Goal: Information Seeking & Learning: Learn about a topic

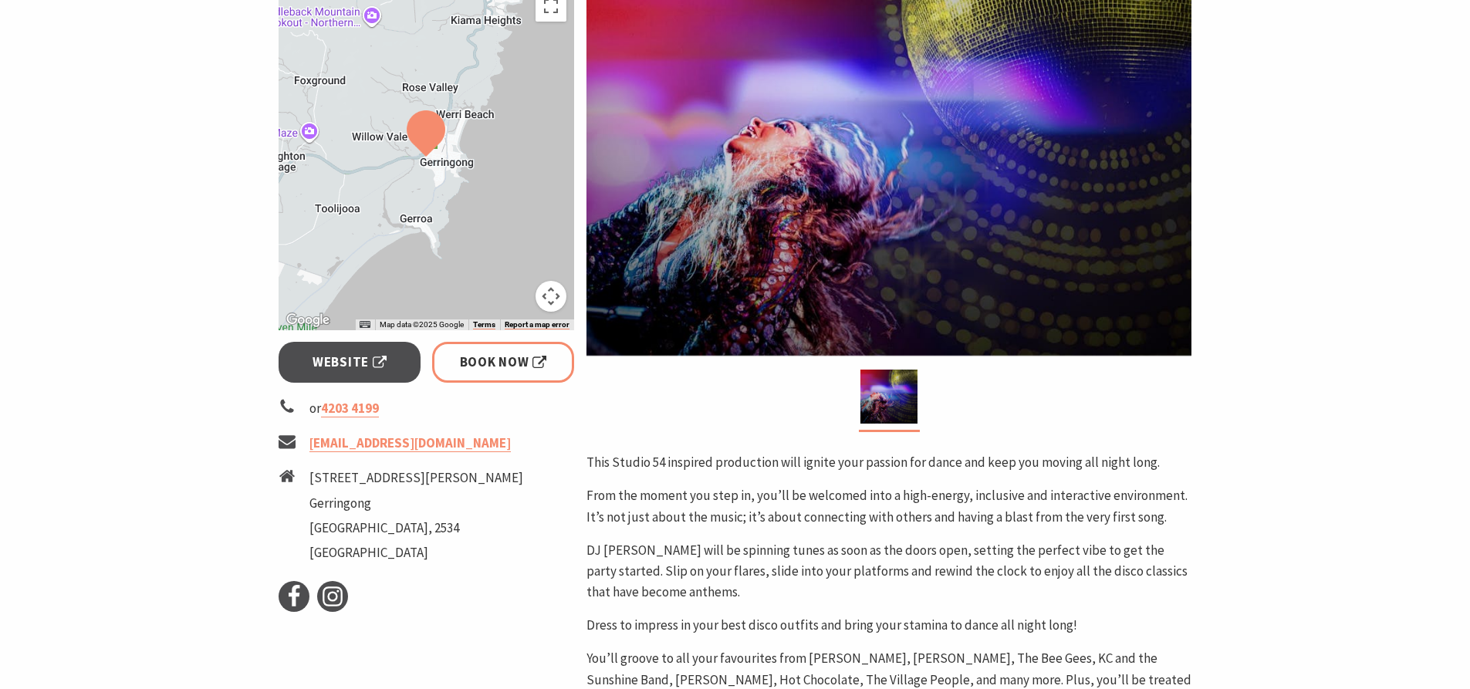
scroll to position [515, 0]
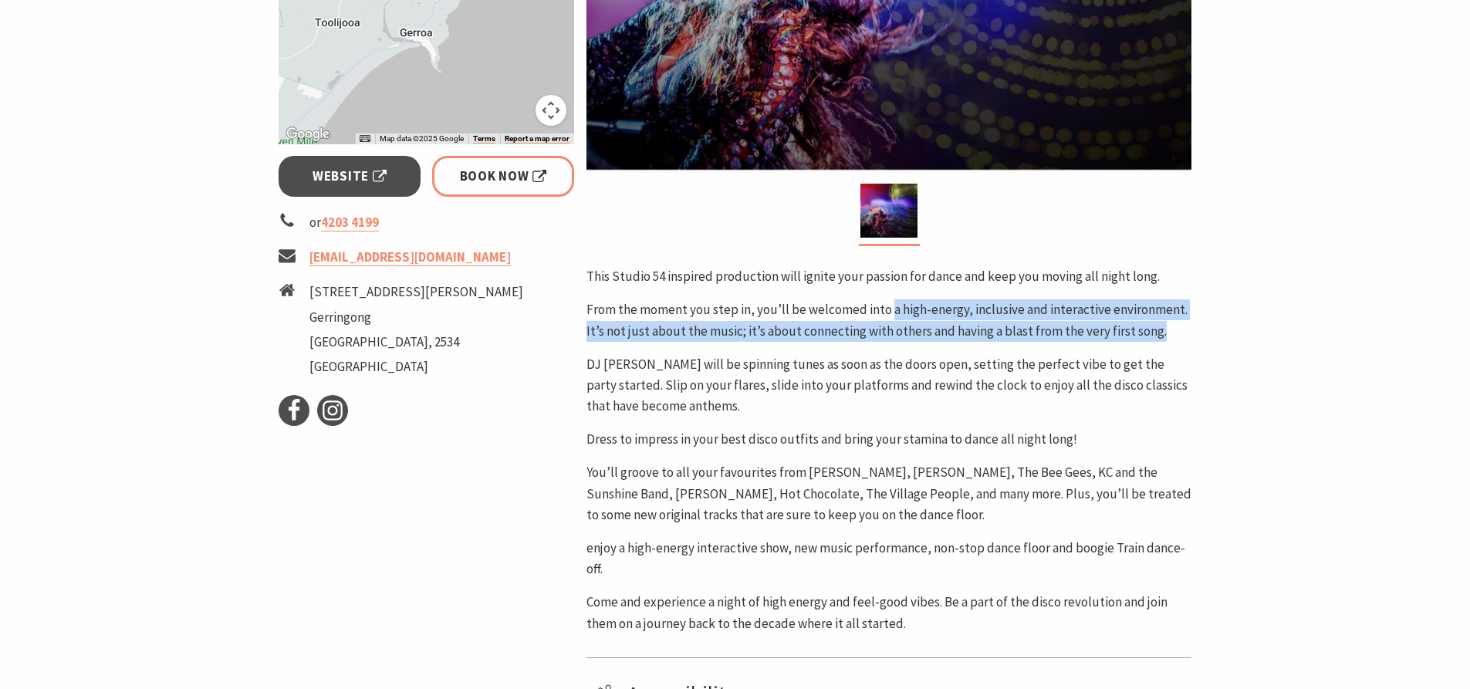
drag, startPoint x: 888, startPoint y: 310, endPoint x: 1175, endPoint y: 333, distance: 288.1
click at [1182, 327] on p "From the moment you step in, you’ll be welcomed into a high-energy, inclusive a…" at bounding box center [889, 320] width 605 height 42
copy p "a high-energy, inclusive and interactive environment. It’s not just about the m…"
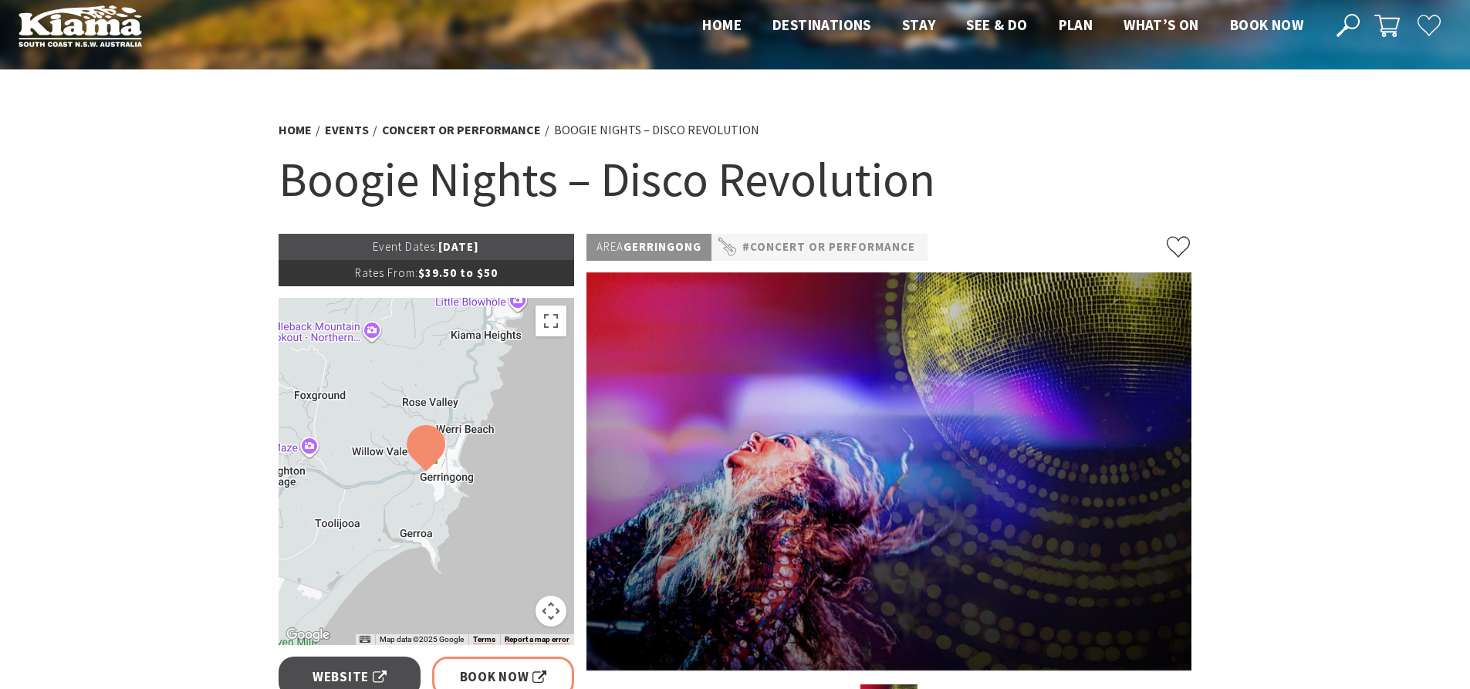
scroll to position [0, 0]
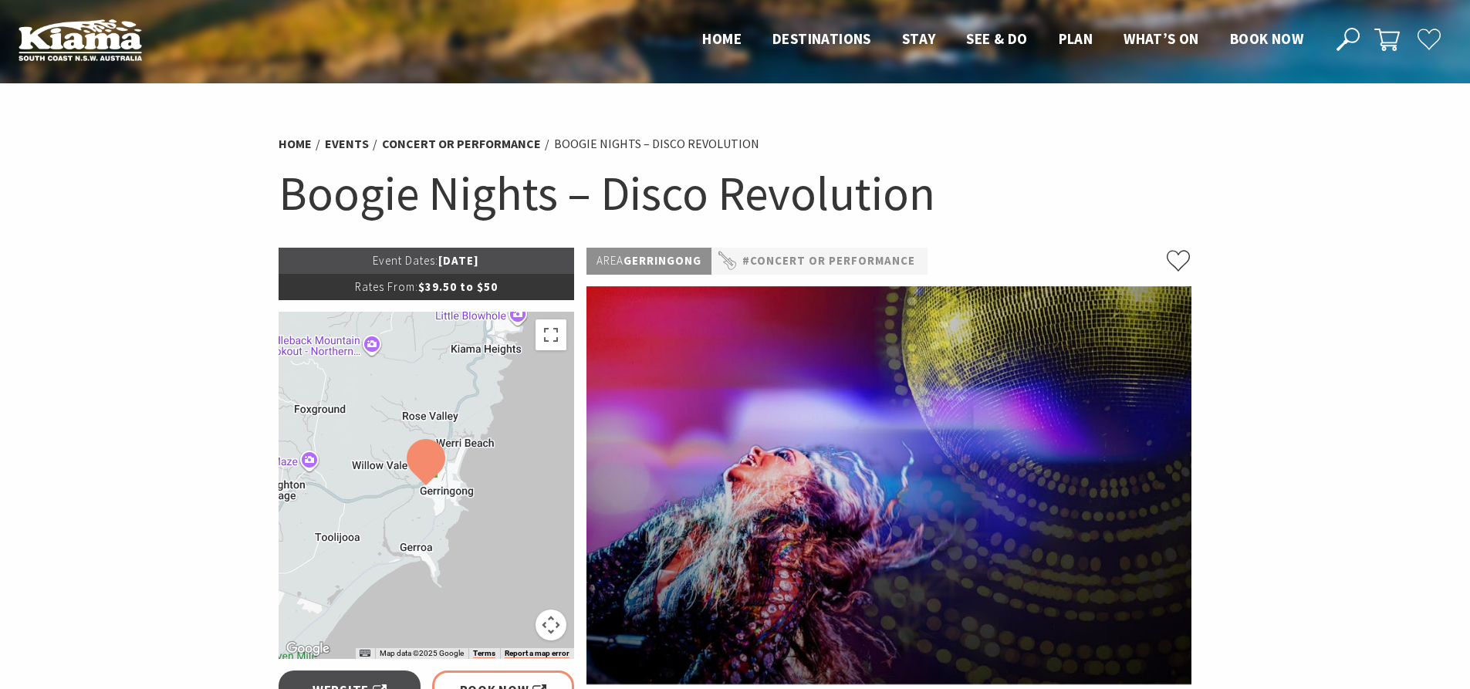
click at [631, 205] on h1 "Boogie Nights – Disco Revolution" at bounding box center [736, 193] width 914 height 63
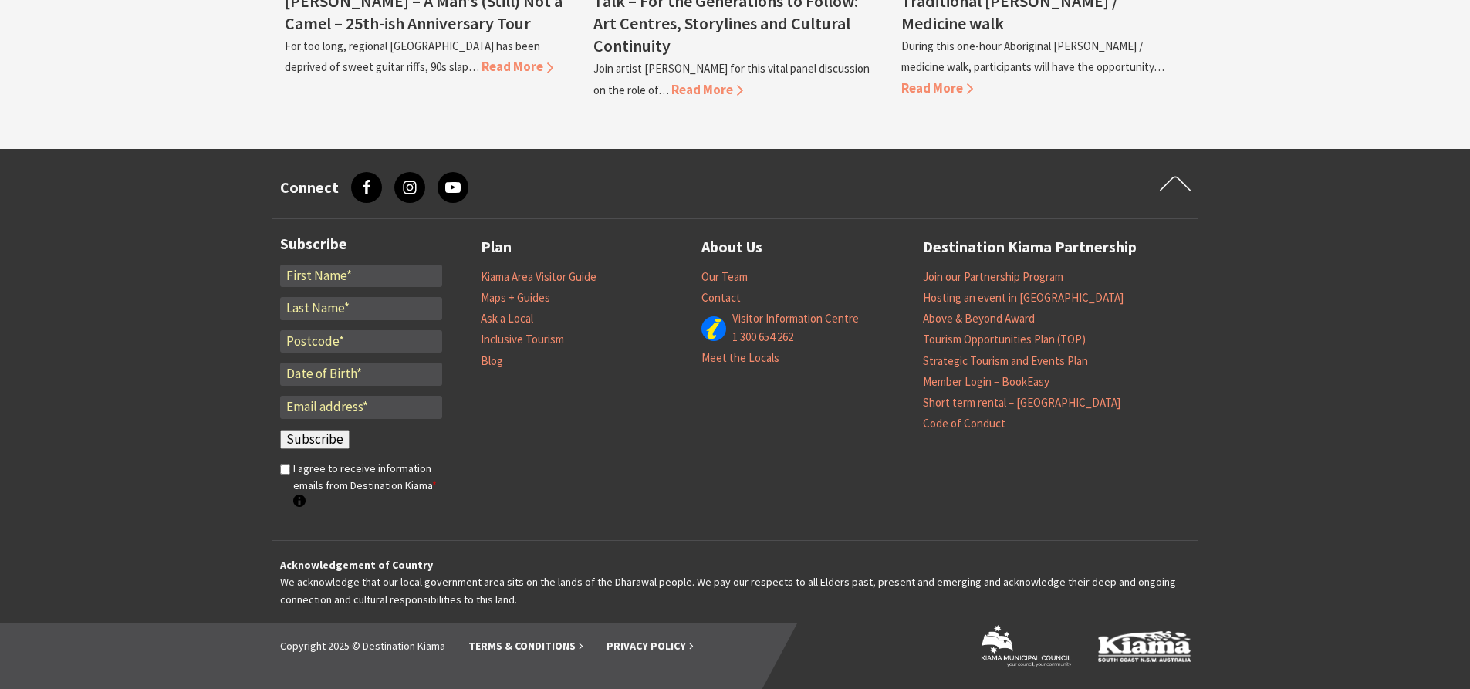
scroll to position [1813, 0]
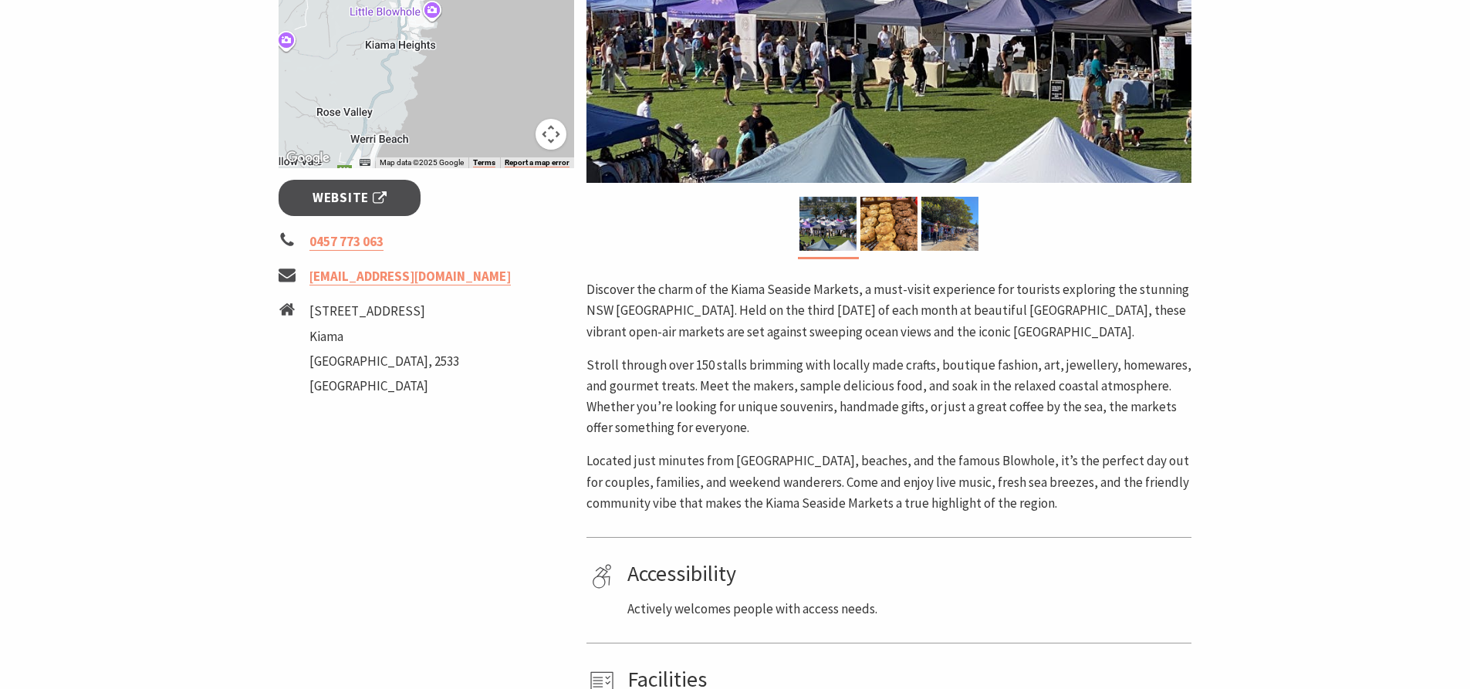
scroll to position [515, 0]
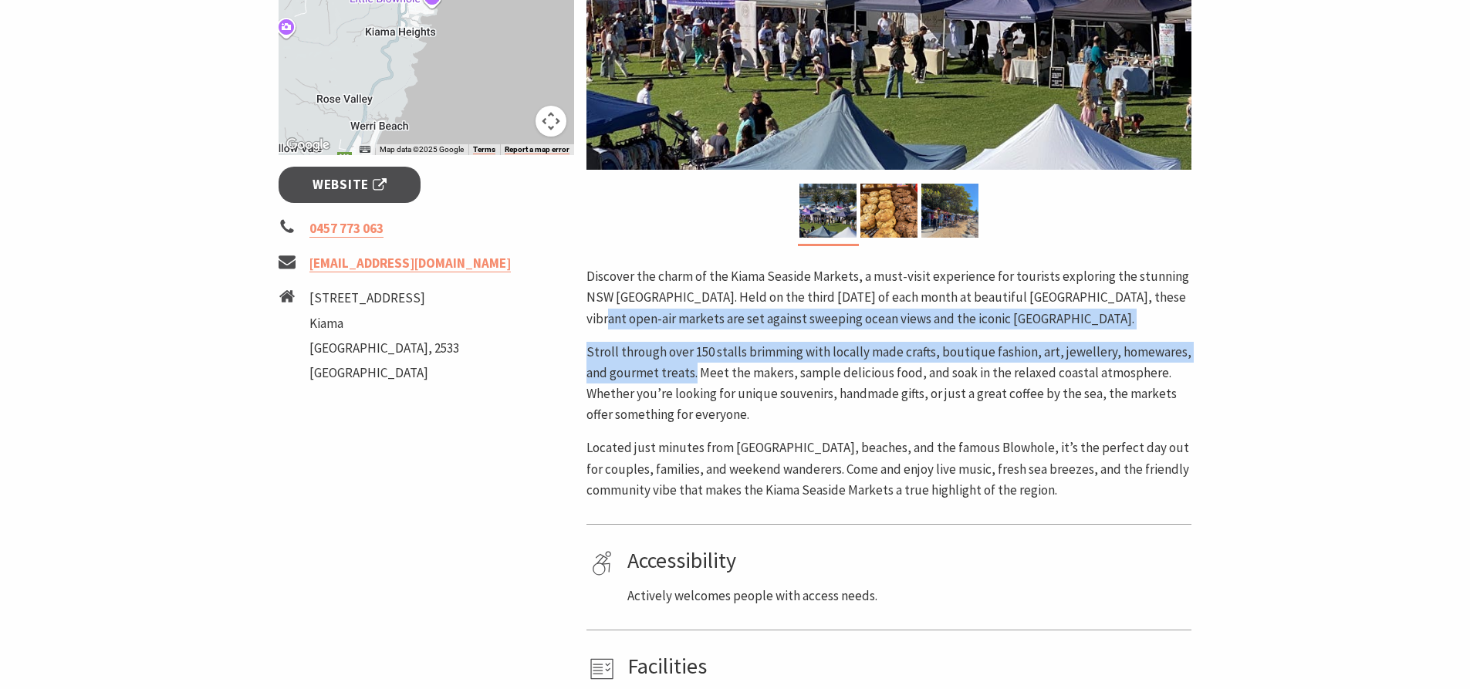
drag, startPoint x: 588, startPoint y: 325, endPoint x: 695, endPoint y: 379, distance: 119.4
click at [695, 379] on div "Discover the charm of the Kiama Seaside Markets, a must-visit experience for to…" at bounding box center [889, 383] width 605 height 235
copy div "open-air markets are set against sweeping ocean views and the iconic [GEOGRAPHI…"
